Goal: Transaction & Acquisition: Purchase product/service

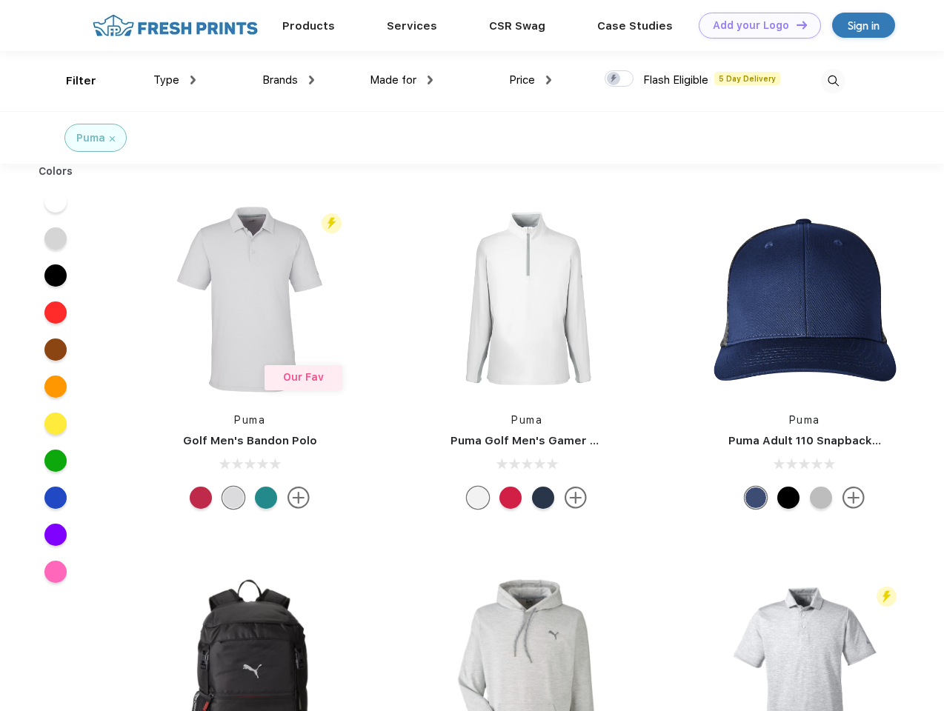
click at [754, 25] on link "Add your Logo Design Tool" at bounding box center [760, 26] width 122 height 26
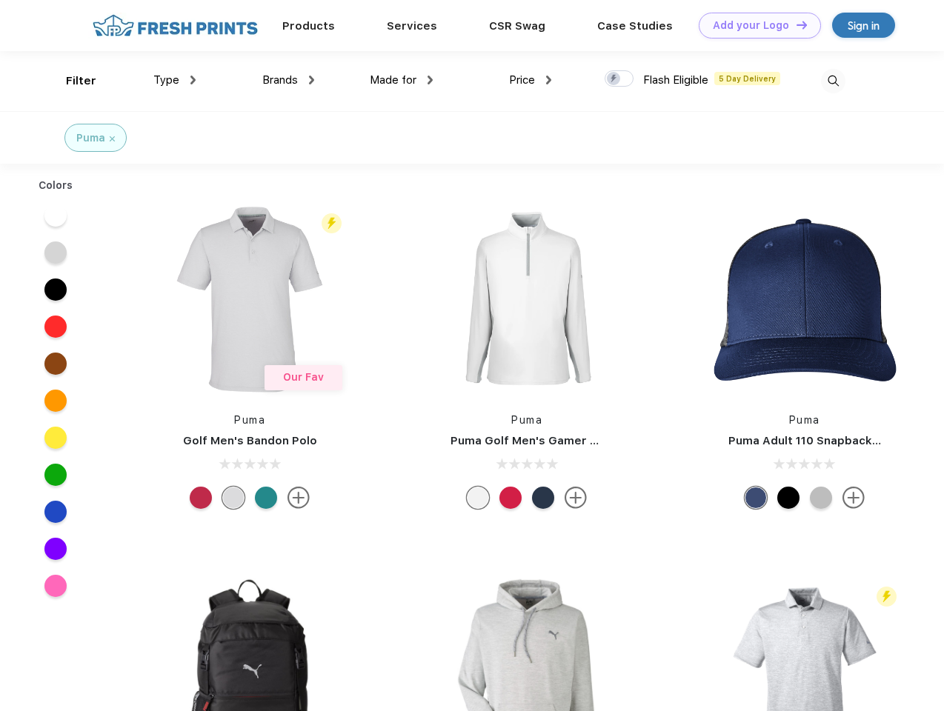
click at [0, 0] on div "Design Tool" at bounding box center [0, 0] width 0 height 0
click at [795, 24] on link "Add your Logo Design Tool" at bounding box center [760, 26] width 122 height 26
click at [71, 81] on div "Filter" at bounding box center [81, 81] width 30 height 17
click at [175, 80] on span "Type" at bounding box center [166, 79] width 26 height 13
click at [288, 80] on span "Brands" at bounding box center [280, 79] width 36 height 13
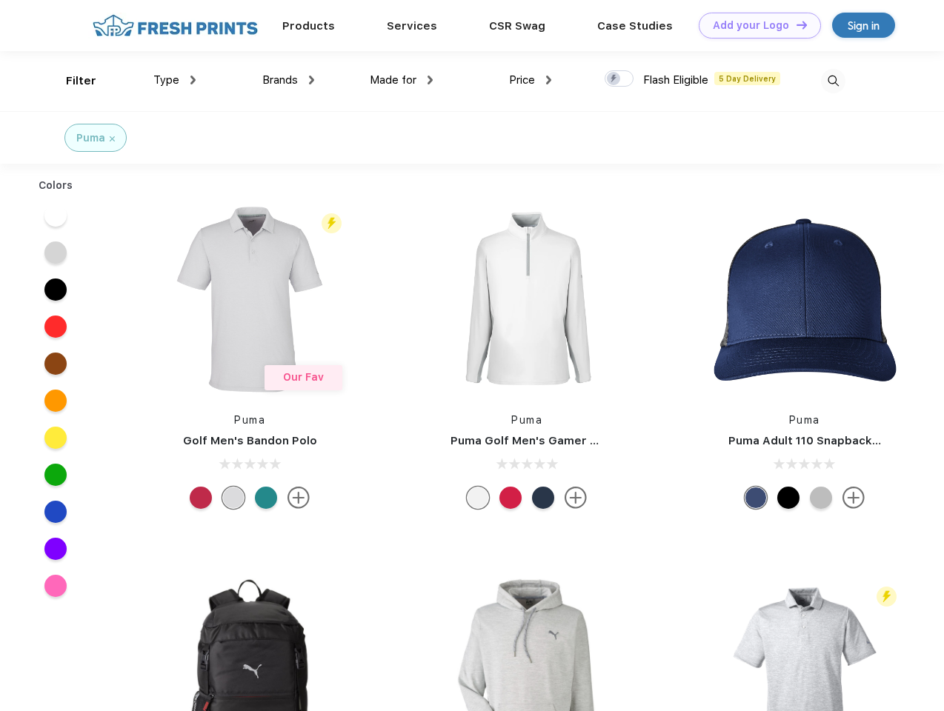
click at [402, 80] on span "Made for" at bounding box center [393, 79] width 47 height 13
click at [530, 80] on span "Price" at bounding box center [522, 79] width 26 height 13
click at [619, 79] on div at bounding box center [619, 78] width 29 height 16
click at [614, 79] on input "checkbox" at bounding box center [610, 75] width 10 height 10
click at [833, 81] on img at bounding box center [833, 81] width 24 height 24
